Goal: Task Accomplishment & Management: Use online tool/utility

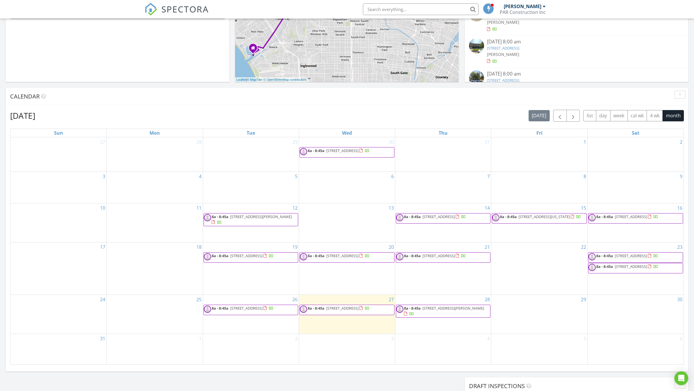
scroll to position [145, 0]
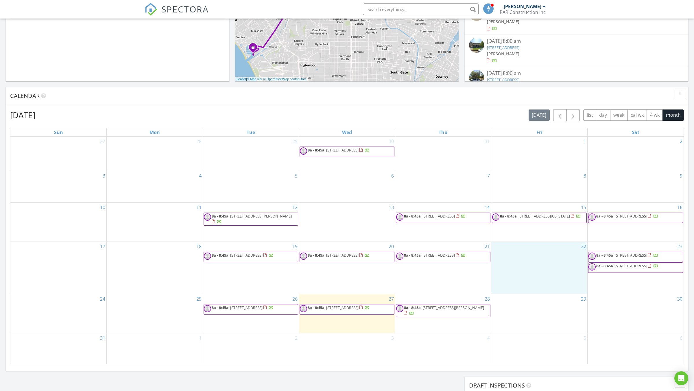
click at [528, 284] on div "22" at bounding box center [540, 268] width 96 height 52
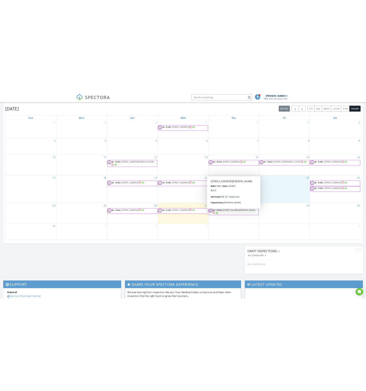
scroll to position [132, 0]
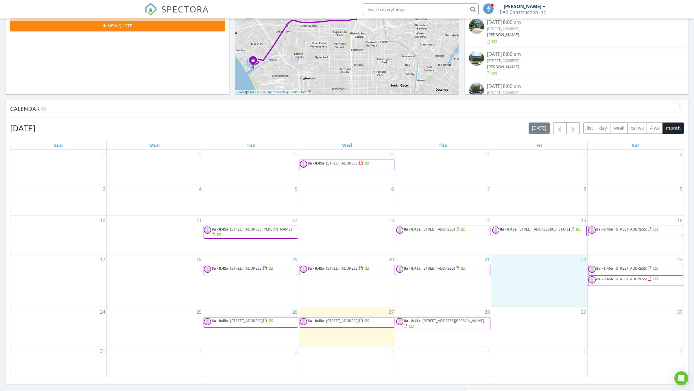
click at [418, 11] on input "text" at bounding box center [421, 9] width 116 height 12
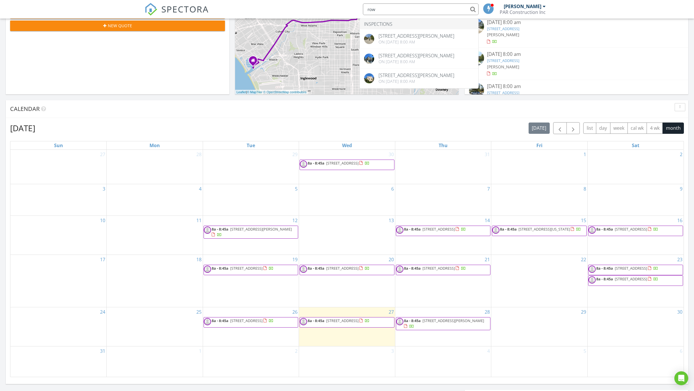
type input "row"
click at [393, 118] on div "August 2025 today list day week cal wk 4 wk month Sun Mon Tue Wed Thu Fri Sat 2…" at bounding box center [347, 249] width 683 height 263
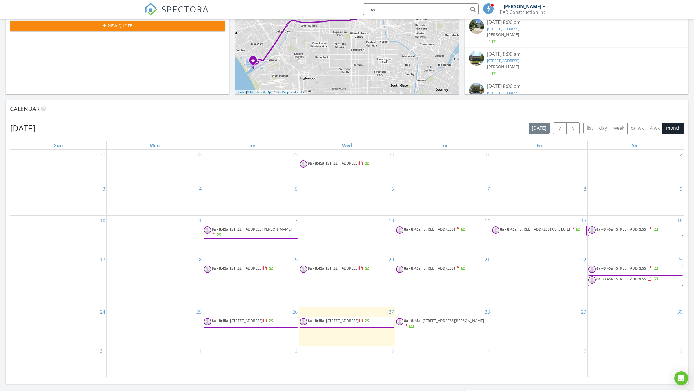
click at [390, 121] on div "August 2025 today list day week cal wk 4 wk month Sun Mon Tue Wed Thu Fri Sat 2…" at bounding box center [347, 249] width 683 height 263
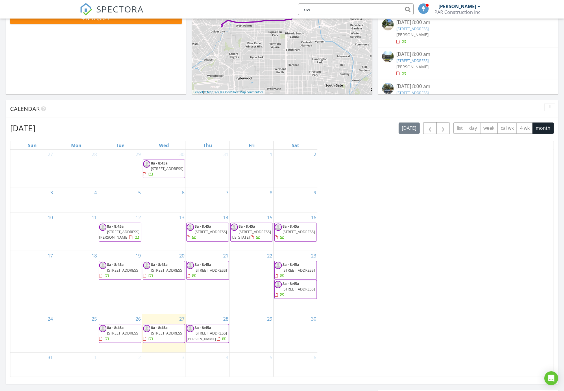
scroll to position [527, 564]
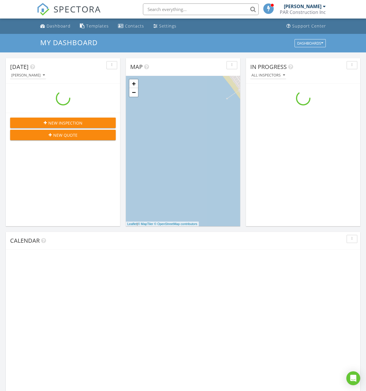
scroll to position [527, 366]
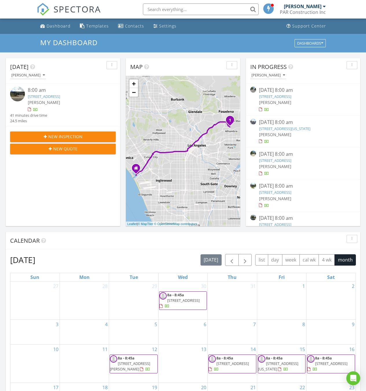
click at [160, 10] on input "text" at bounding box center [201, 9] width 116 height 12
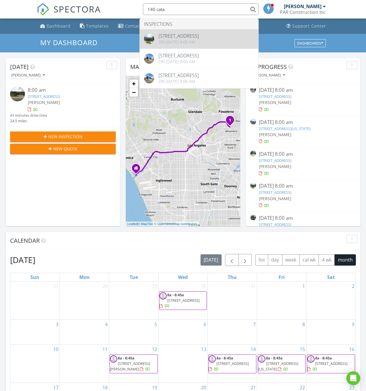
type input "140 cata"
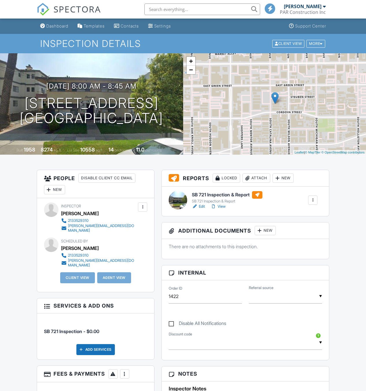
click at [200, 206] on link "Edit" at bounding box center [198, 206] width 13 height 6
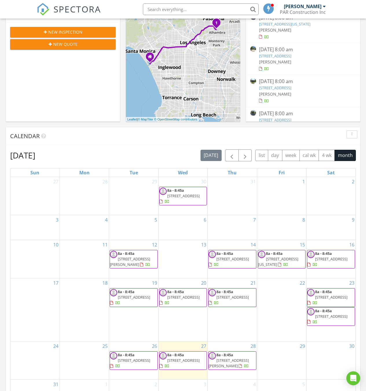
scroll to position [106, 0]
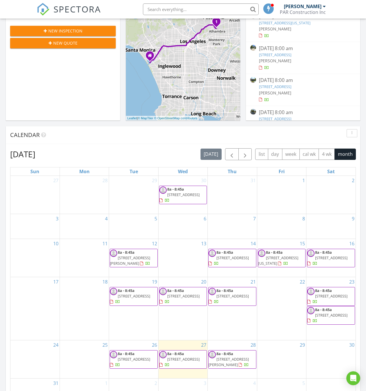
click at [167, 20] on div "1 + − Culver Boulevard, Arroyo Seco Parkway 39.4 km, 41 min Head east 50 m Turn…" at bounding box center [183, 45] width 114 height 150
click at [164, 5] on input "text" at bounding box center [201, 9] width 116 height 12
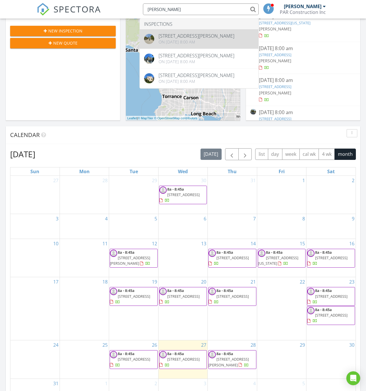
type input "rowena"
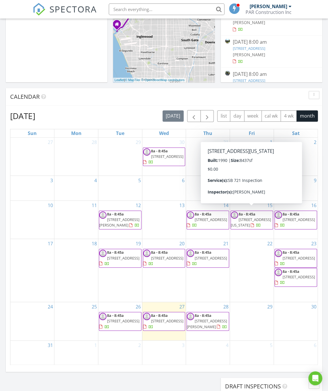
scroll to position [144, 0]
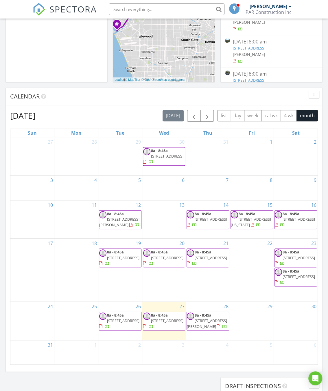
click at [169, 318] on span "[STREET_ADDRESS]" at bounding box center [167, 320] width 32 height 5
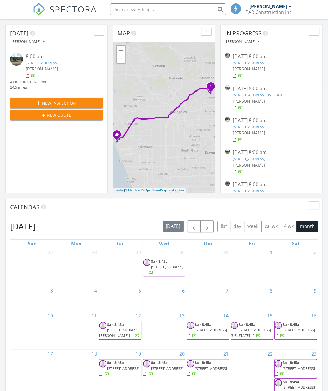
scroll to position [144, 0]
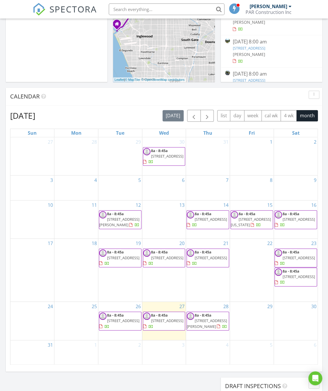
click at [169, 6] on input "text" at bounding box center [167, 9] width 116 height 12
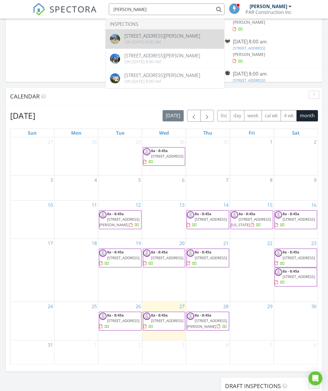
type input "rowen"
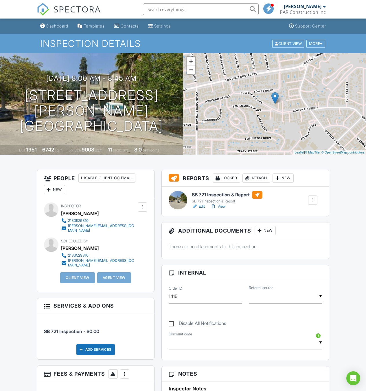
click at [200, 209] on div "SB 721 Inspection & Report SB 721 Inspection & Report Edit View Quick Publish C…" at bounding box center [245, 200] width 160 height 19
click at [200, 207] on link "Edit" at bounding box center [198, 206] width 13 height 6
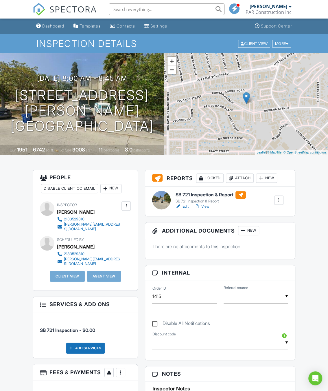
click at [281, 201] on div at bounding box center [279, 200] width 6 height 6
click at [271, 228] on link "Copy" at bounding box center [266, 230] width 30 height 6
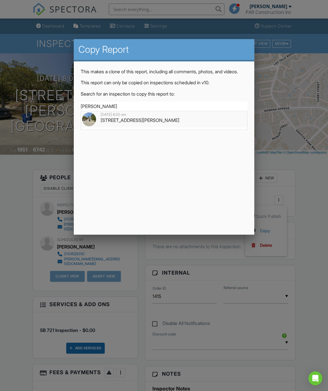
click at [202, 127] on li "07/17/2025 8:00 am 3379 Rowena Ave, Los Angeles, CA 90027" at bounding box center [164, 119] width 166 height 16
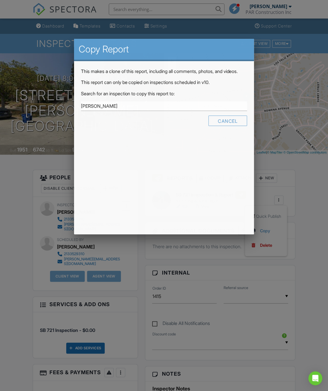
type input "3379 Rowena Ave, Los Angeles, CA 90027"
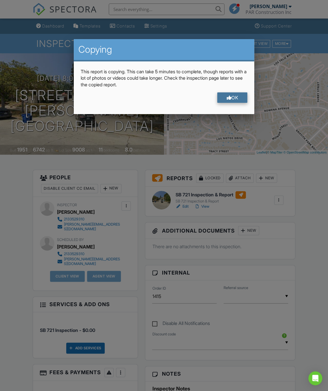
click at [234, 93] on div "OK" at bounding box center [232, 97] width 30 height 10
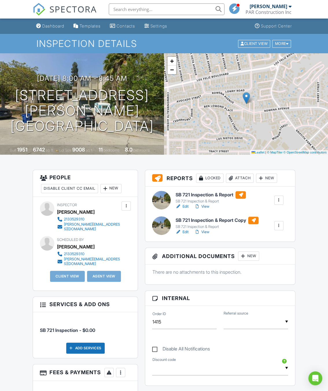
click at [183, 233] on link "Edit" at bounding box center [181, 232] width 13 height 6
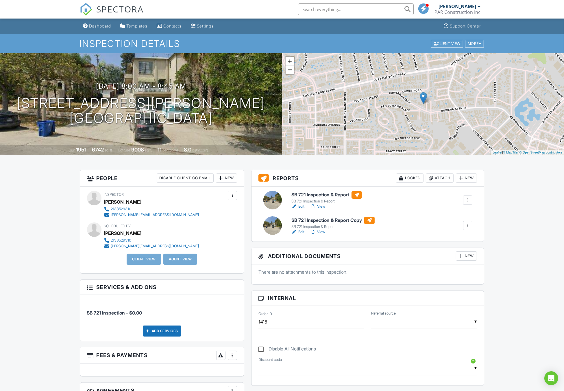
click at [262, 8] on input "text" at bounding box center [356, 9] width 116 height 12
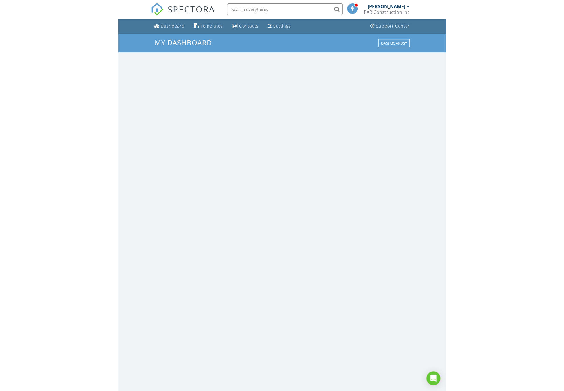
scroll to position [527, 328]
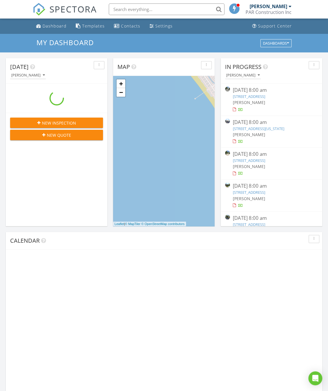
click at [133, 11] on input "text" at bounding box center [167, 9] width 116 height 12
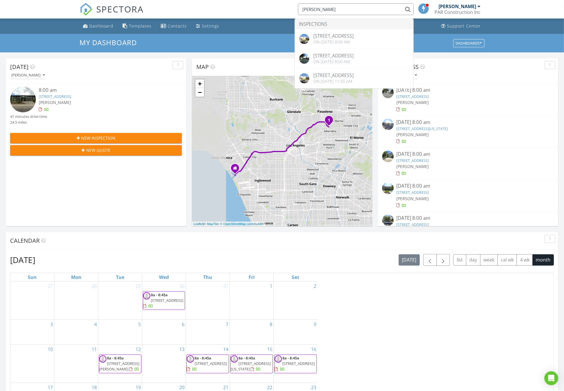
scroll to position [527, 564]
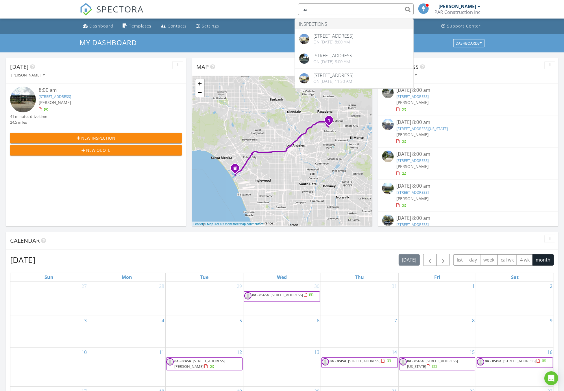
type input "b"
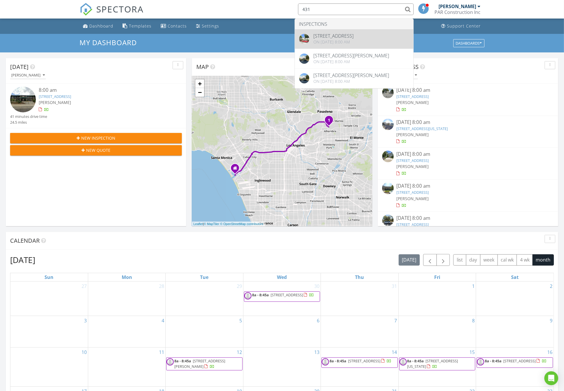
type input "431"
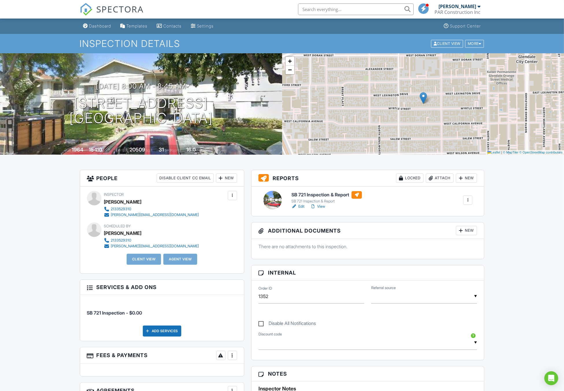
click at [303, 206] on link "Edit" at bounding box center [298, 206] width 13 height 6
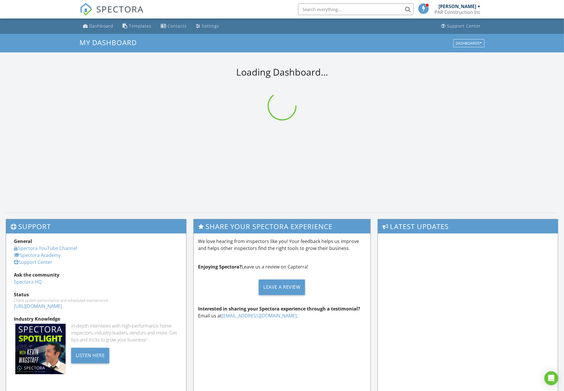
click at [308, 12] on input "text" at bounding box center [356, 9] width 116 height 12
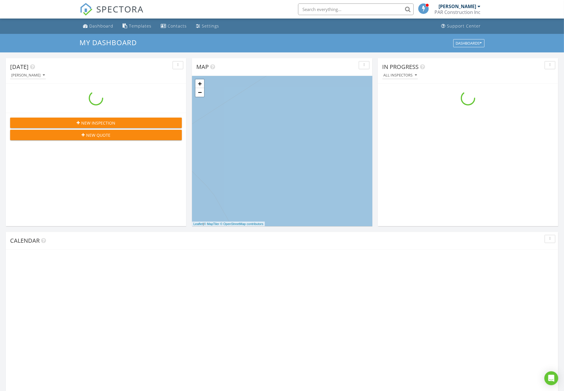
scroll to position [527, 564]
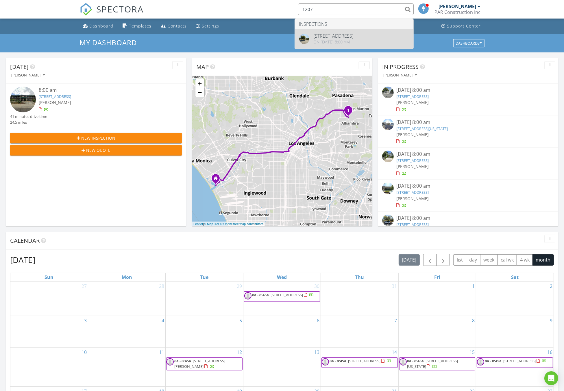
type input "1207"
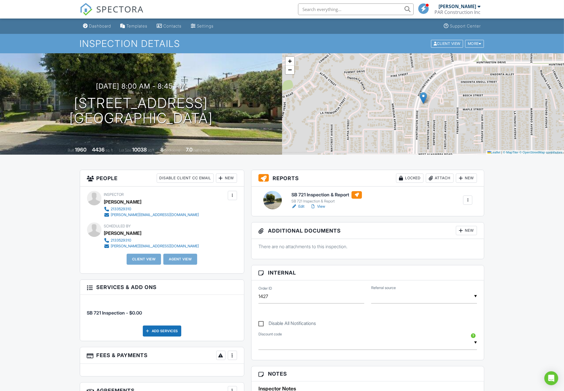
click at [303, 205] on link "Edit" at bounding box center [298, 206] width 13 height 6
